Goal: Information Seeking & Learning: Learn about a topic

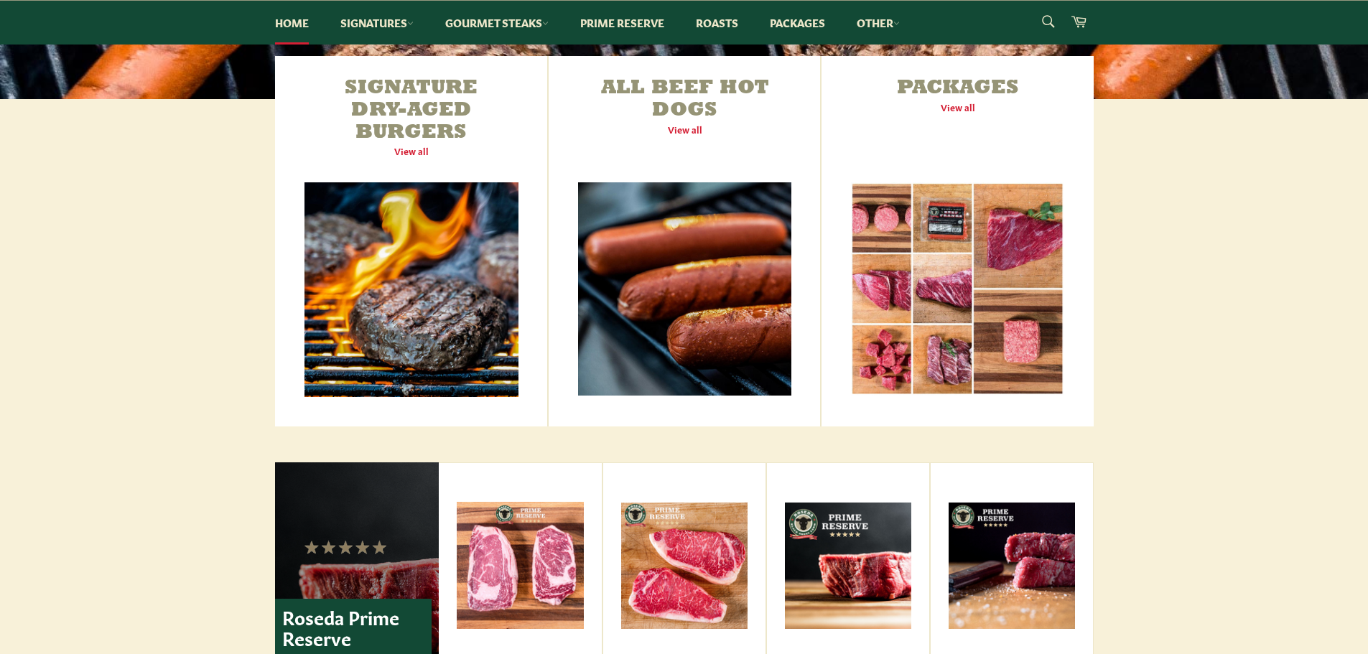
scroll to position [574, 0]
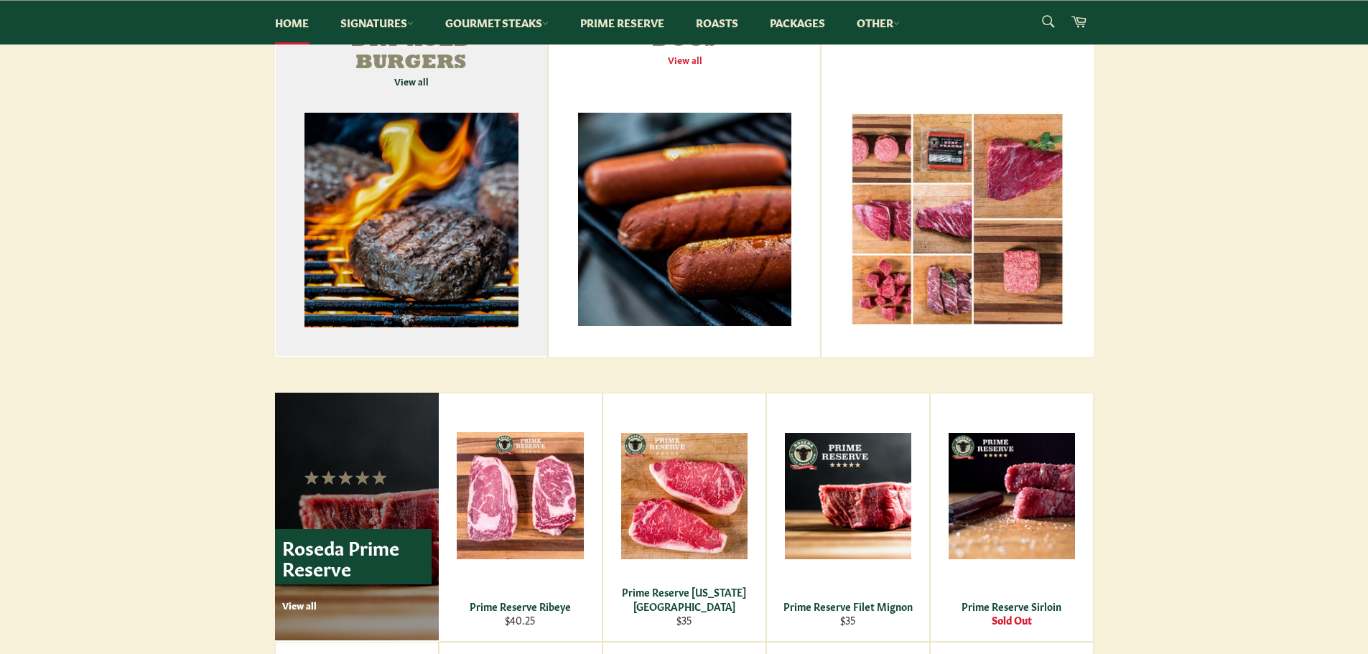
click at [417, 230] on link "Signature Dry-Aged Burgers View all" at bounding box center [411, 171] width 273 height 371
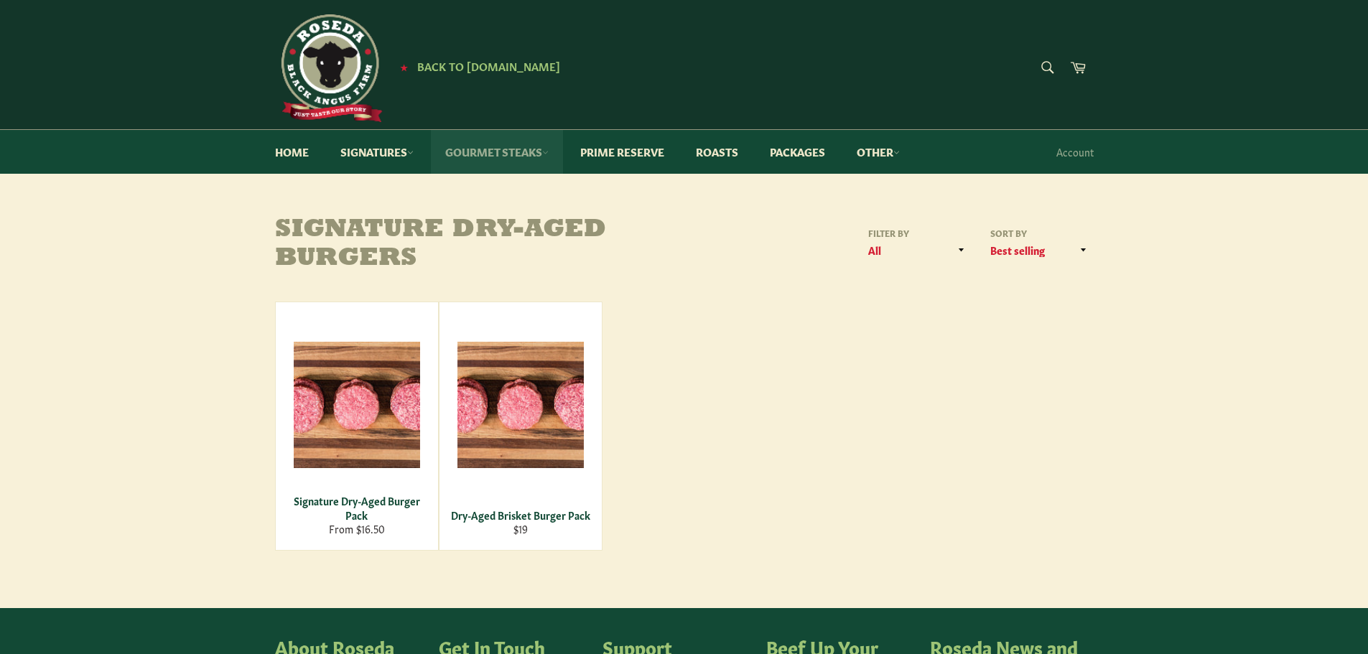
click at [507, 157] on link "Gourmet Steaks" at bounding box center [497, 152] width 132 height 44
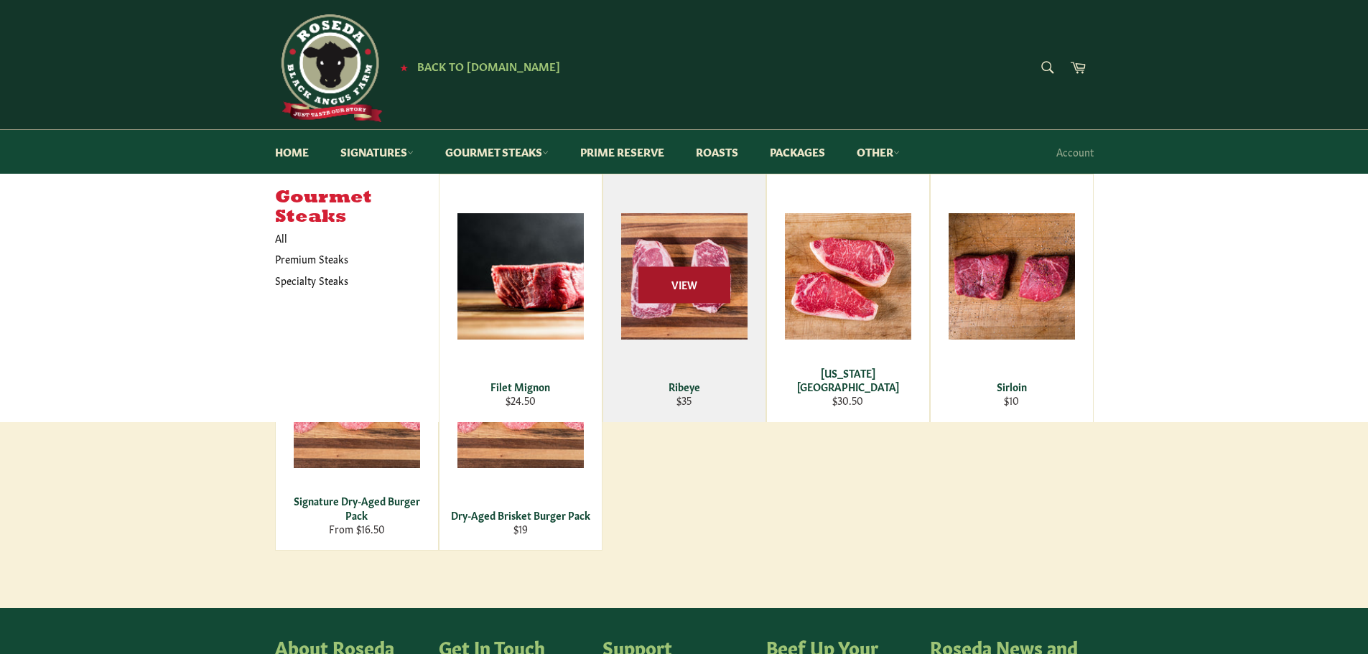
click at [679, 291] on span "View" at bounding box center [684, 285] width 92 height 37
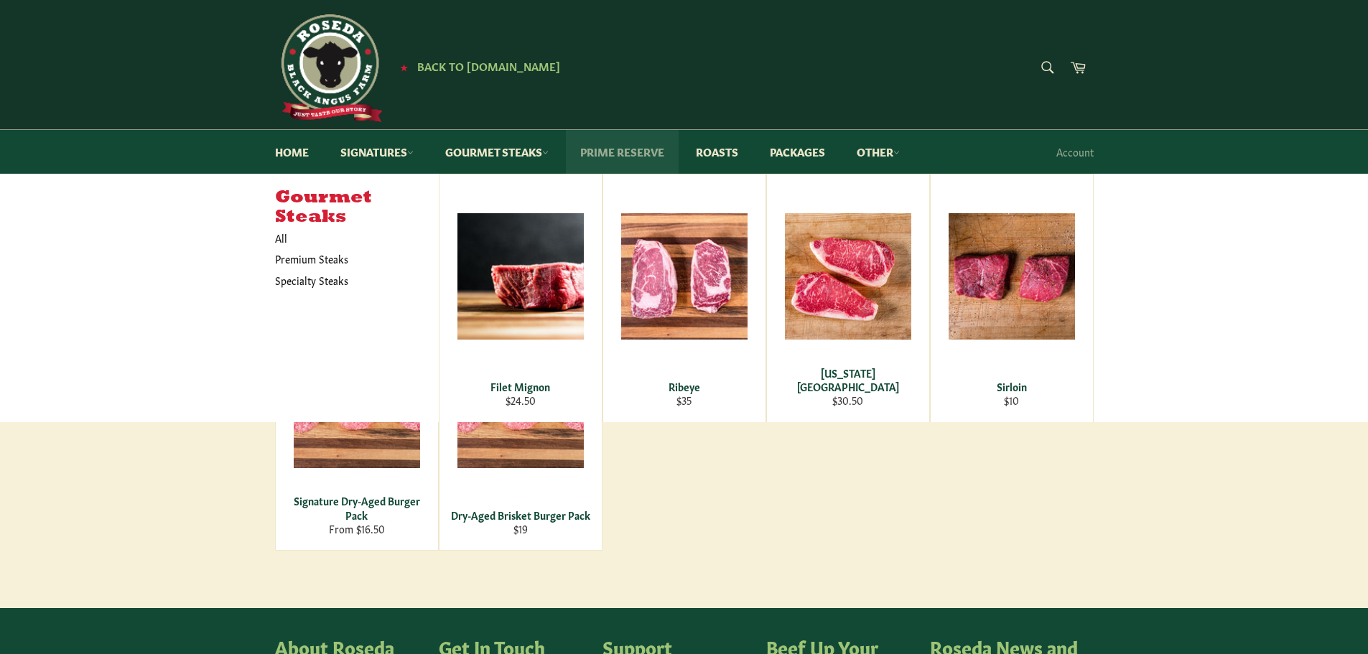
click at [614, 156] on link "Prime Reserve" at bounding box center [622, 152] width 113 height 44
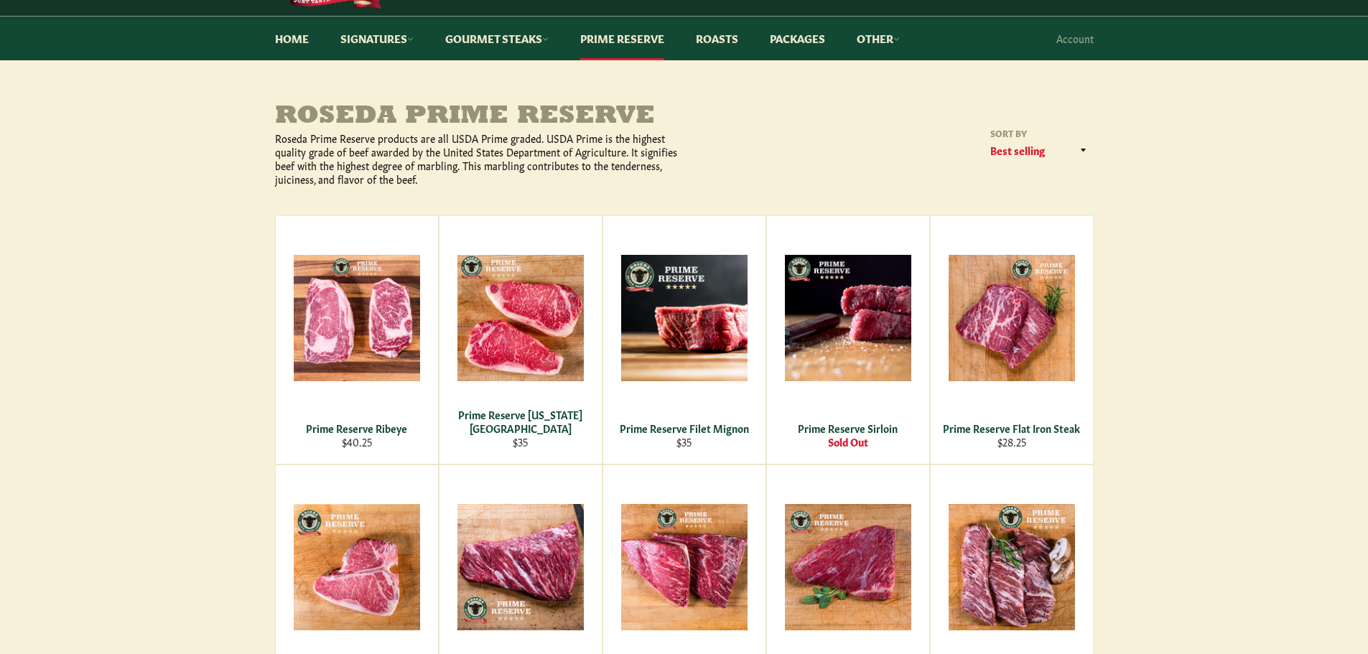
scroll to position [144, 0]
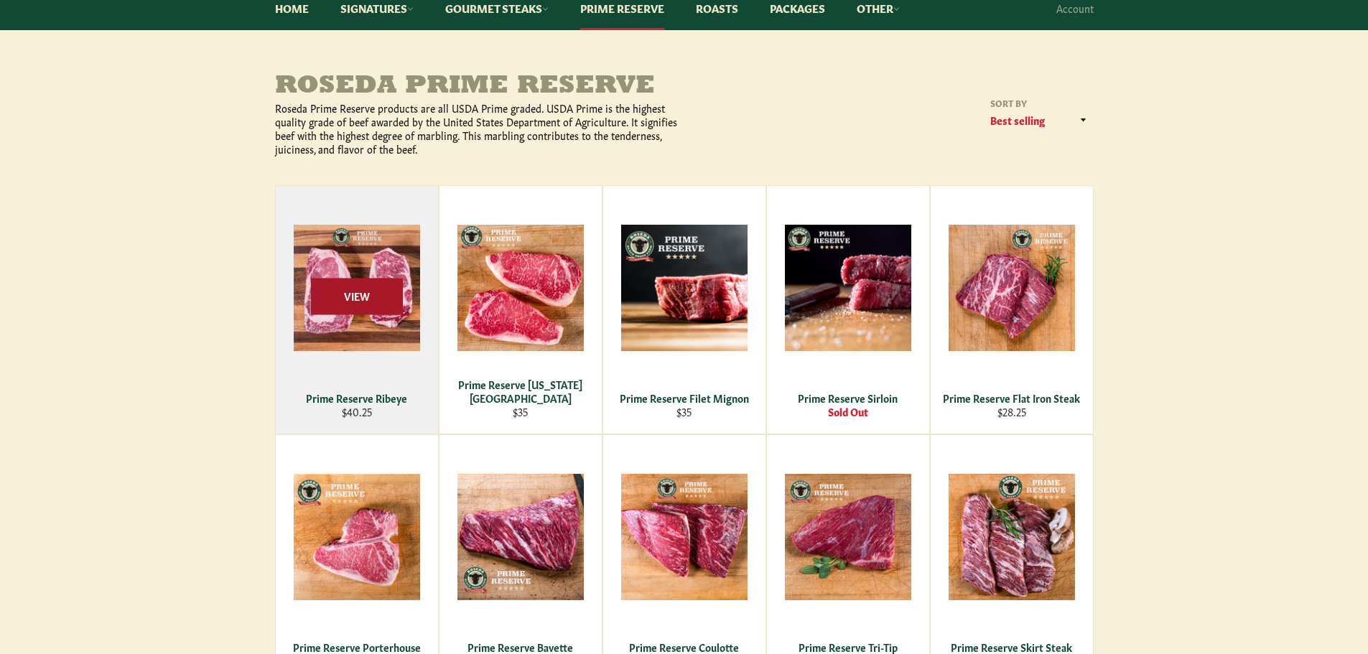
click at [381, 297] on span "View" at bounding box center [357, 297] width 92 height 37
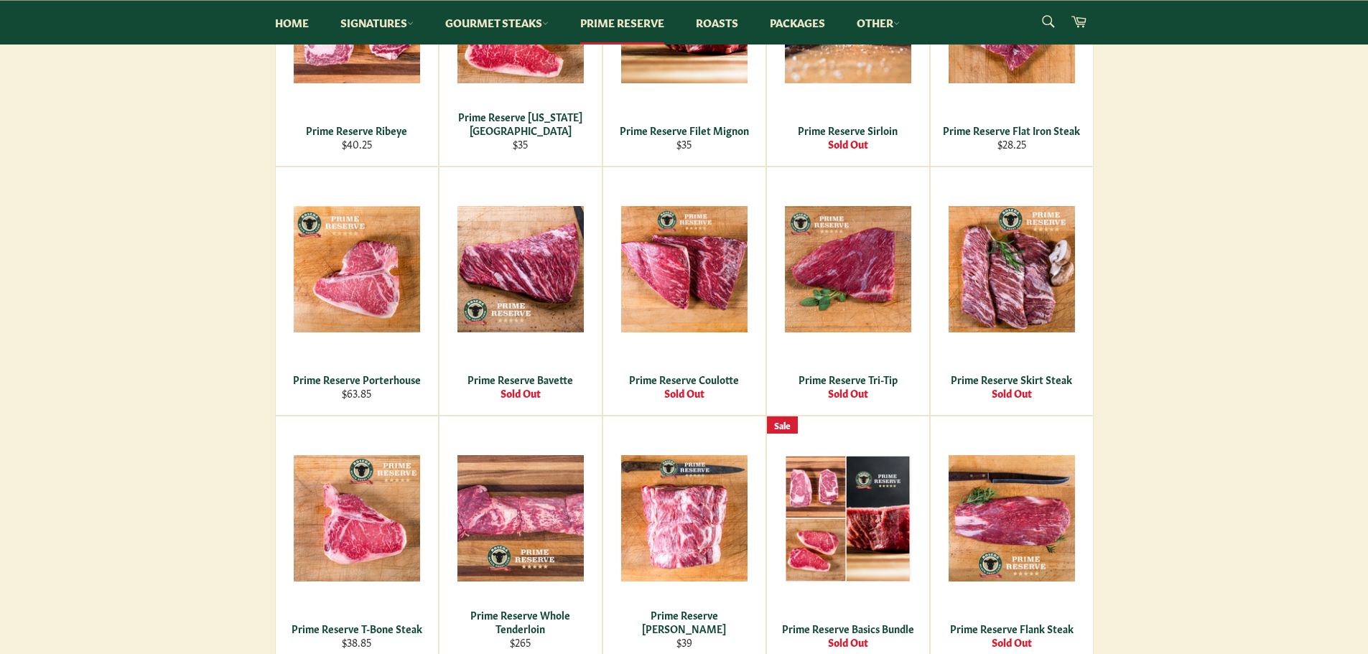
scroll to position [431, 0]
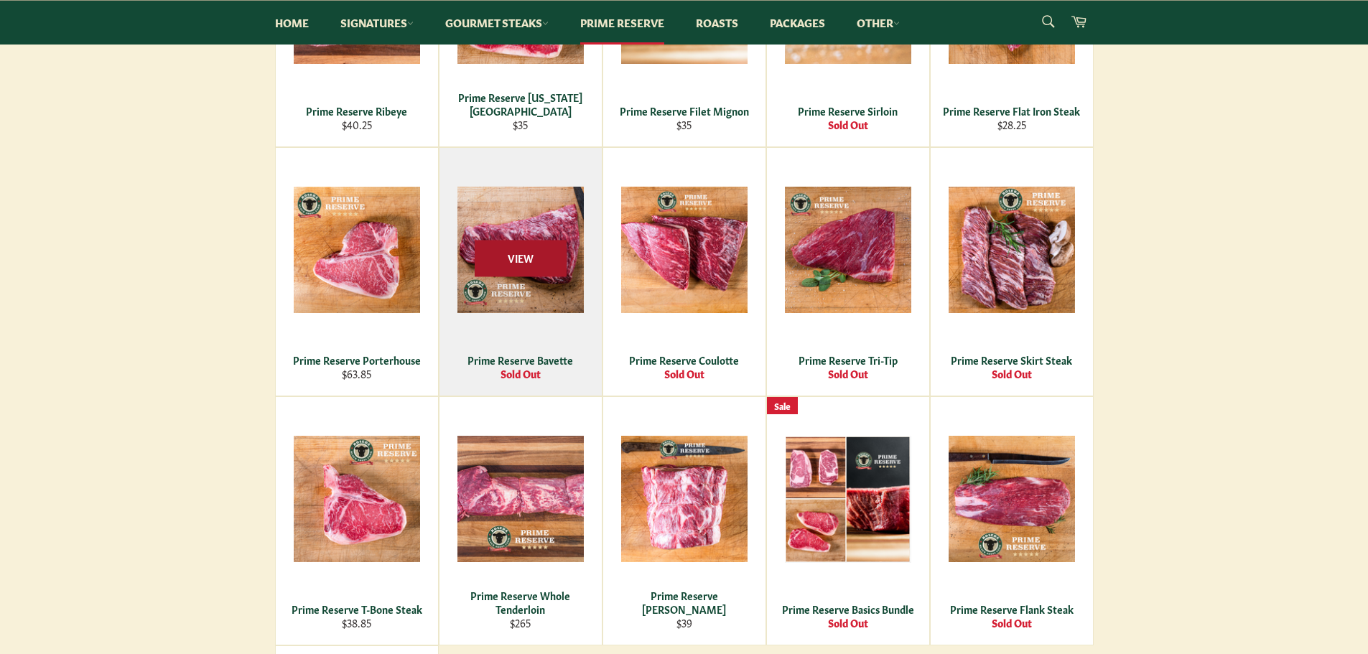
click at [542, 246] on span "View" at bounding box center [521, 259] width 92 height 37
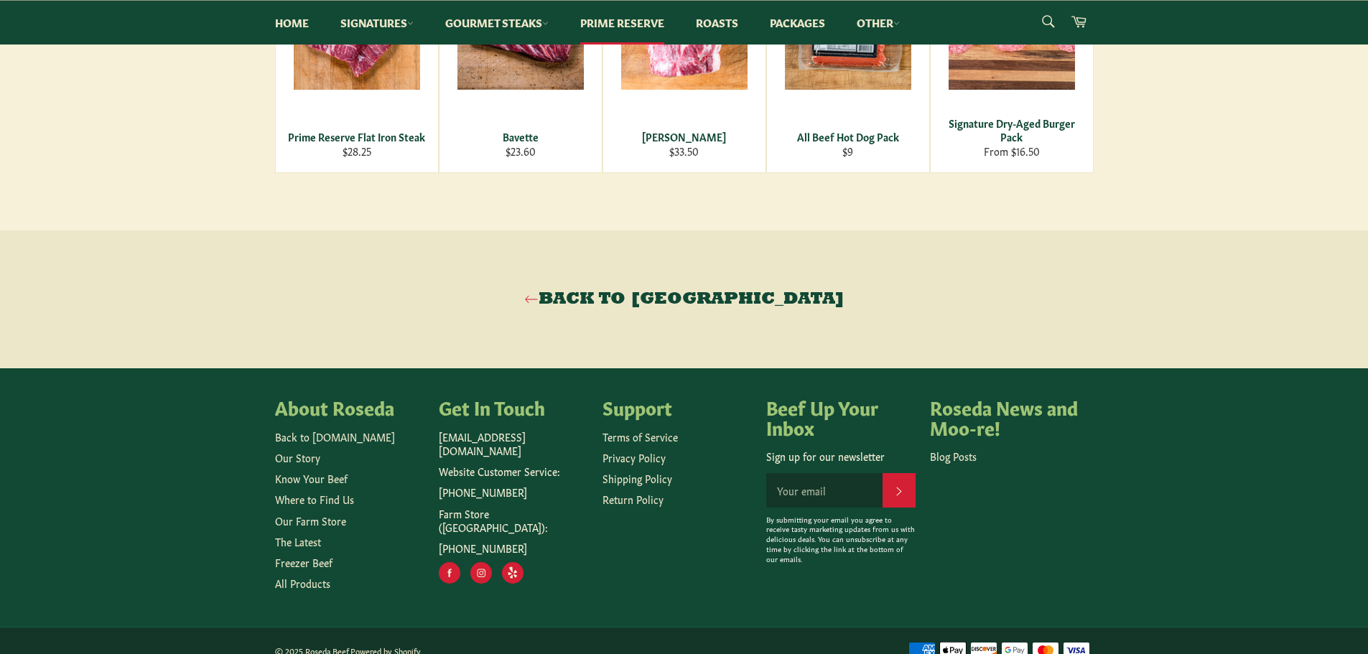
scroll to position [862, 0]
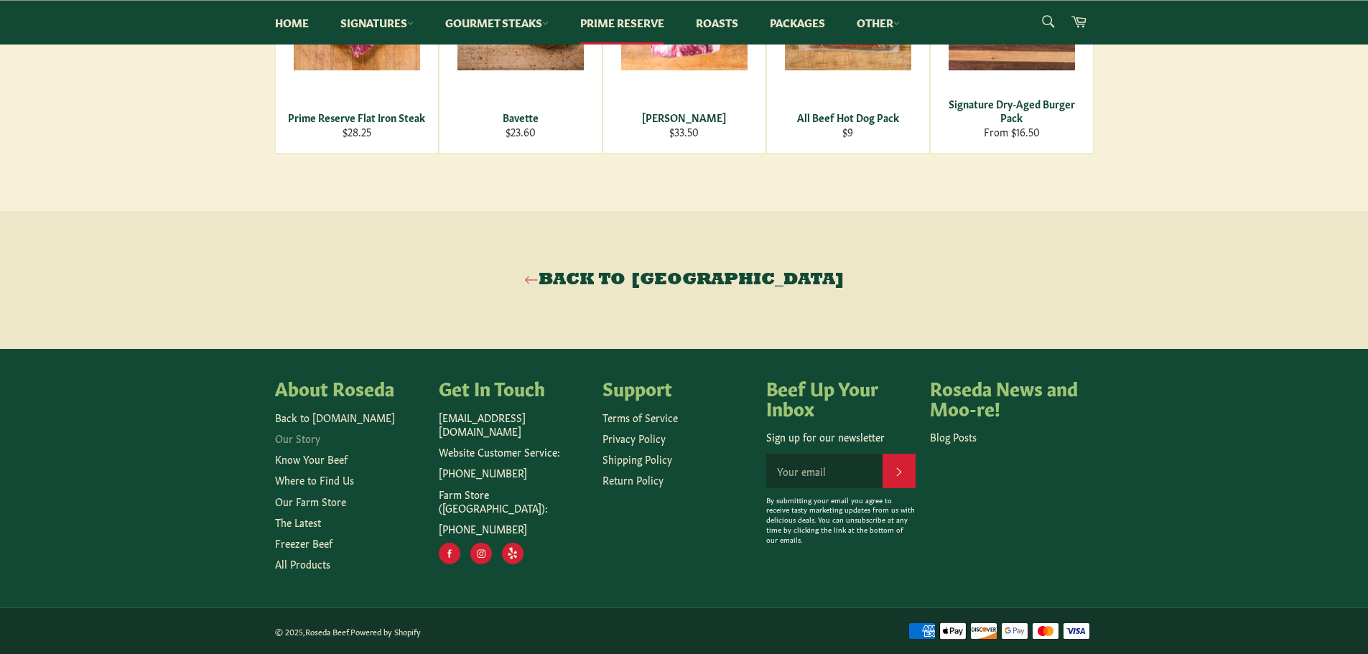
click at [307, 445] on link "Our Story" at bounding box center [297, 438] width 45 height 14
